Goal: Task Accomplishment & Management: Manage account settings

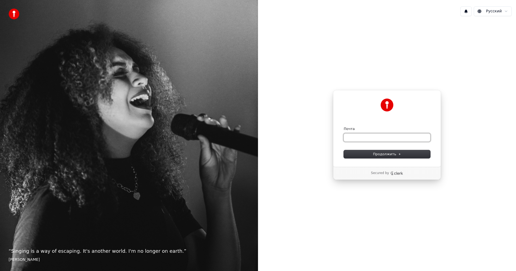
click at [369, 138] on input "Почта" at bounding box center [387, 138] width 87 height 8
click at [376, 138] on input "Почта" at bounding box center [387, 138] width 87 height 8
click at [391, 154] on span "Продолжить" at bounding box center [387, 154] width 28 height 5
click at [396, 119] on div "Продолжить с помощью Google или Почта Продолжить" at bounding box center [387, 128] width 108 height 77
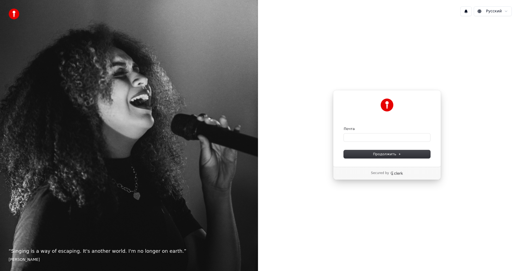
click at [379, 175] on div "Secured by" at bounding box center [387, 173] width 108 height 13
click at [355, 136] on input "Почта" at bounding box center [387, 138] width 87 height 8
